Goal: Find specific page/section: Find specific page/section

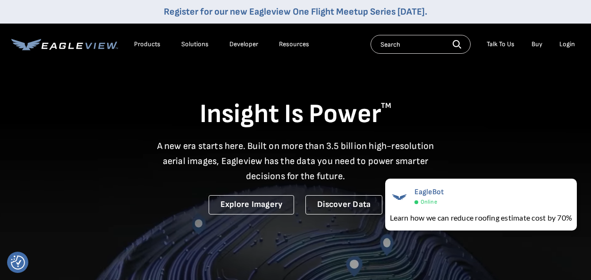
click at [569, 46] on div "Login" at bounding box center [567, 44] width 16 height 8
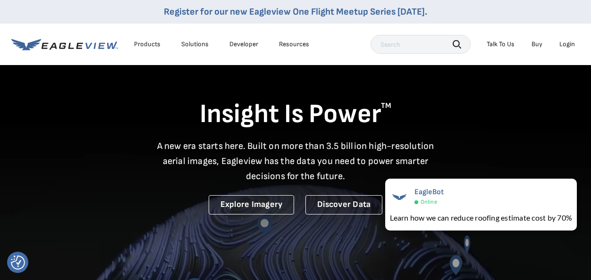
click at [567, 42] on div "Login" at bounding box center [567, 44] width 16 height 8
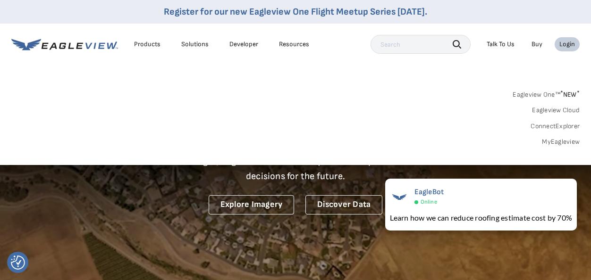
click at [443, 97] on div "Eagleview One™ * NEW * Eagleview Cloud ConnectExplorer MyEagleview" at bounding box center [295, 117] width 568 height 59
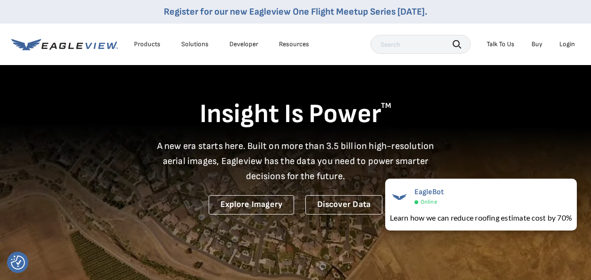
drag, startPoint x: 32, startPoint y: 29, endPoint x: 139, endPoint y: 15, distance: 108.1
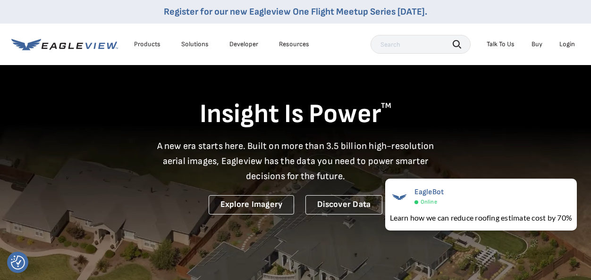
click at [32, 29] on div "Products Solutions Developer Resources Search Talk To Us Buy Login" at bounding box center [295, 45] width 568 height 42
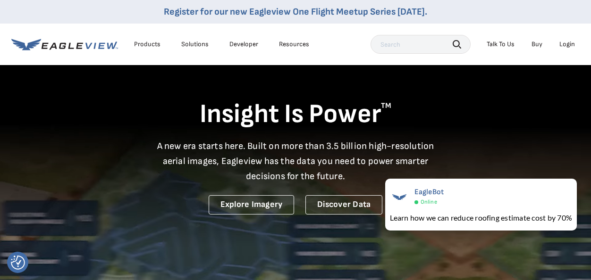
click at [371, 46] on input "text" at bounding box center [421, 44] width 100 height 19
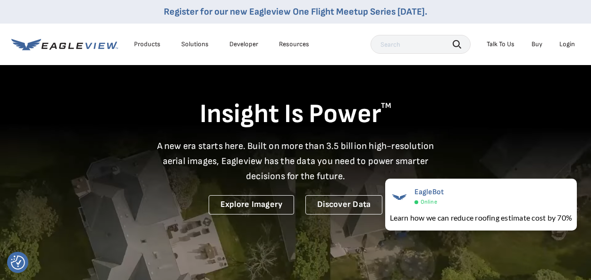
paste input "[STREET_ADDRESS][PERSON_NAME]"
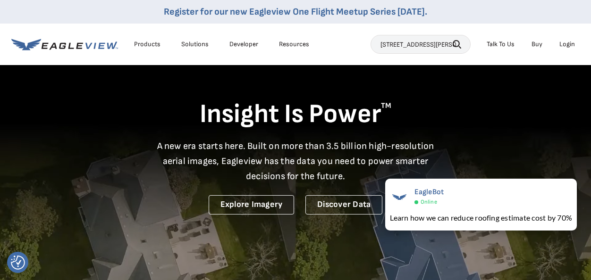
scroll to position [0, 10]
type input "[STREET_ADDRESS][PERSON_NAME]"
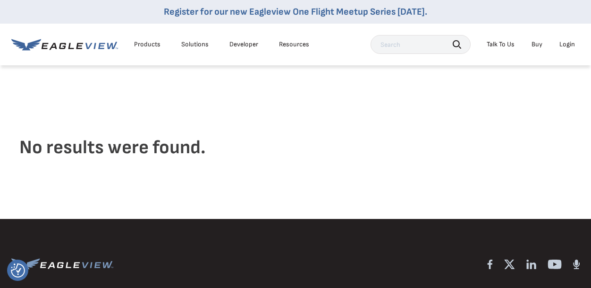
click at [371, 42] on input "text" at bounding box center [421, 44] width 100 height 19
paste input "[STREET_ADDRESS][PERSON_NAME]"
click at [439, 44] on input "[STREET_ADDRESS][PERSON_NAME]" at bounding box center [421, 44] width 100 height 19
type input "506 CROSS CREEK DR SENECA SC 29678"
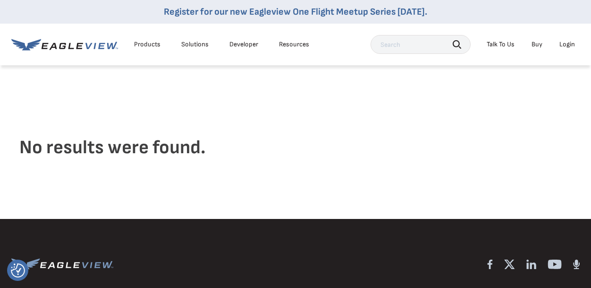
click at [144, 43] on div "Products" at bounding box center [147, 44] width 26 height 8
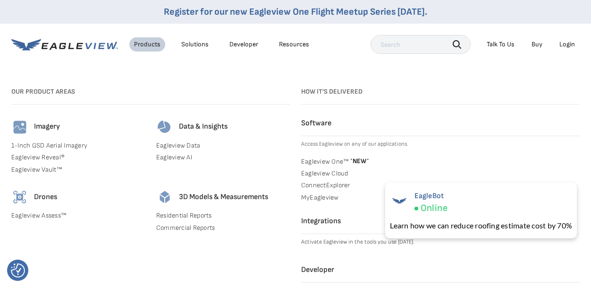
click at [568, 43] on div "Login" at bounding box center [567, 44] width 16 height 8
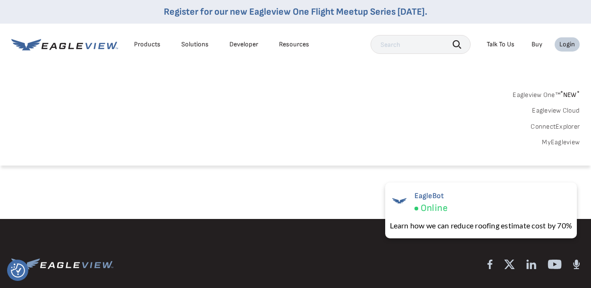
click at [560, 141] on link "MyEagleview" at bounding box center [561, 142] width 38 height 8
